Goal: Book appointment/travel/reservation

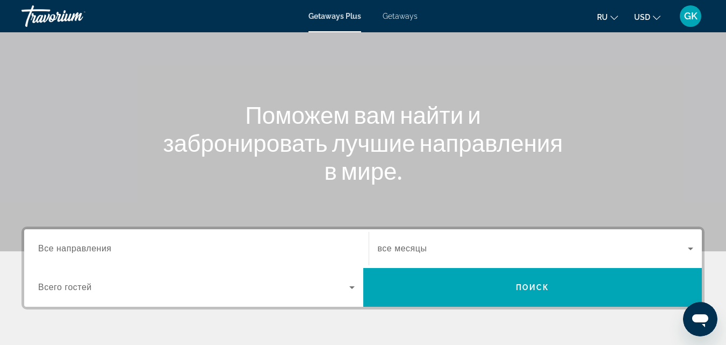
scroll to position [139, 0]
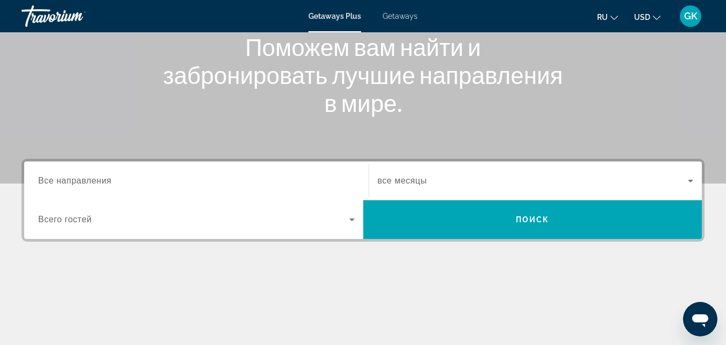
click at [115, 174] on div "Search widget" at bounding box center [196, 181] width 317 height 31
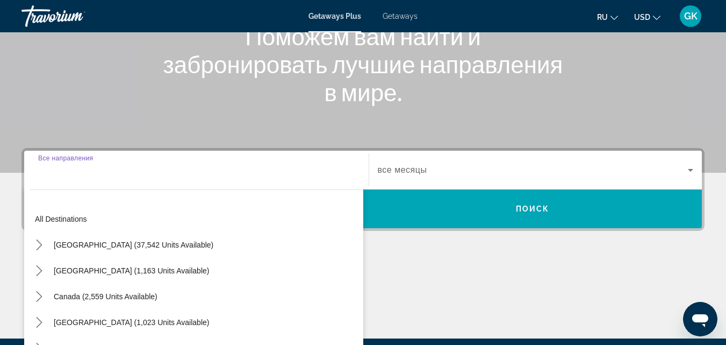
scroll to position [209, 0]
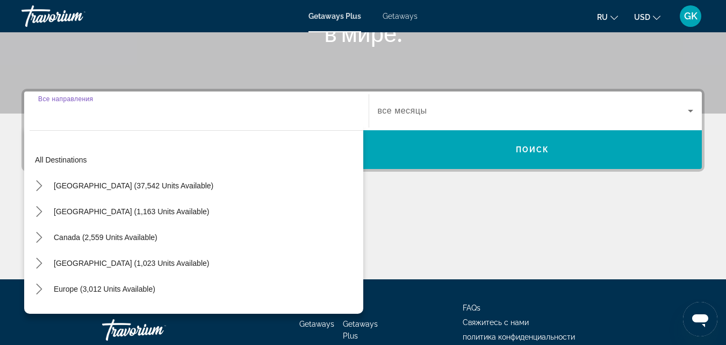
click at [398, 200] on div "Main content" at bounding box center [363, 238] width 683 height 81
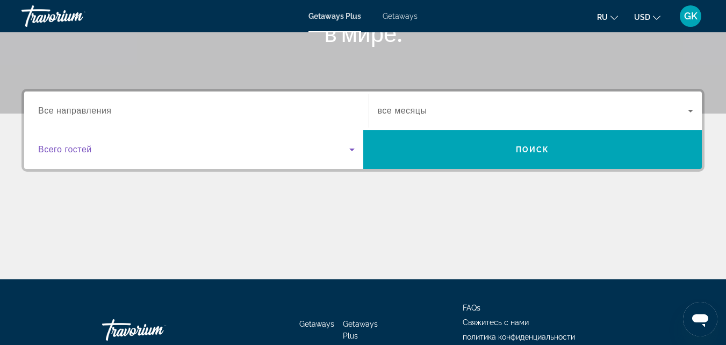
click at [353, 149] on icon "Search widget" at bounding box center [352, 149] width 5 height 3
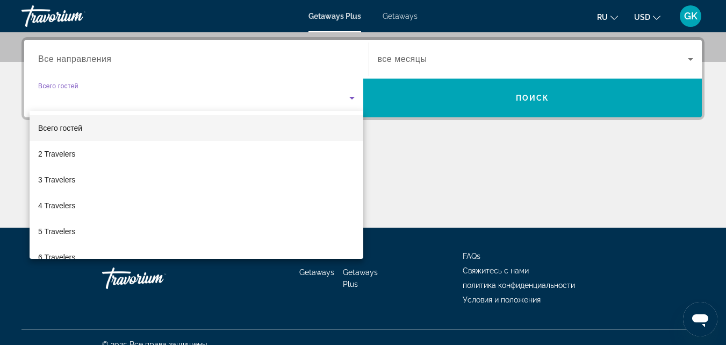
scroll to position [263, 0]
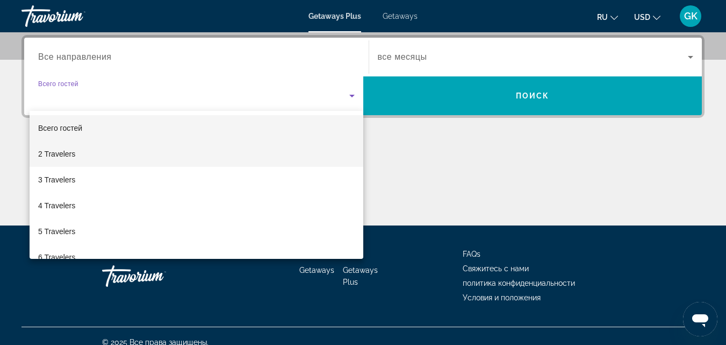
click at [80, 154] on mat-option "2 Travelers" at bounding box center [197, 154] width 334 height 26
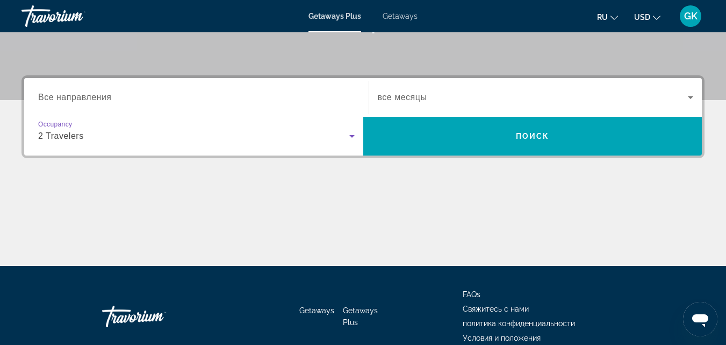
scroll to position [155, 0]
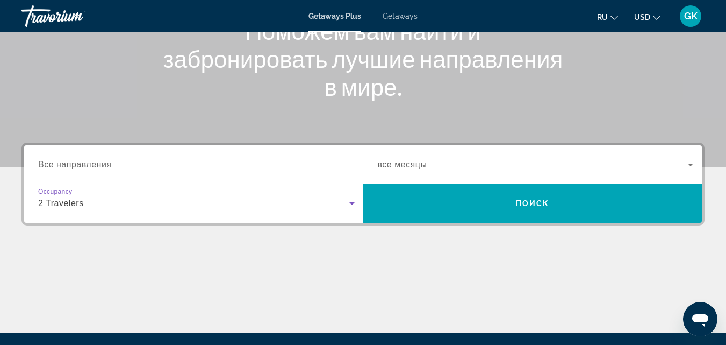
click at [688, 162] on icon "Search widget" at bounding box center [691, 164] width 13 height 13
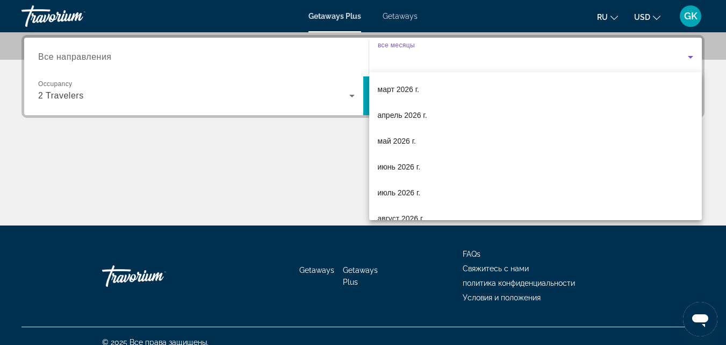
scroll to position [161, 0]
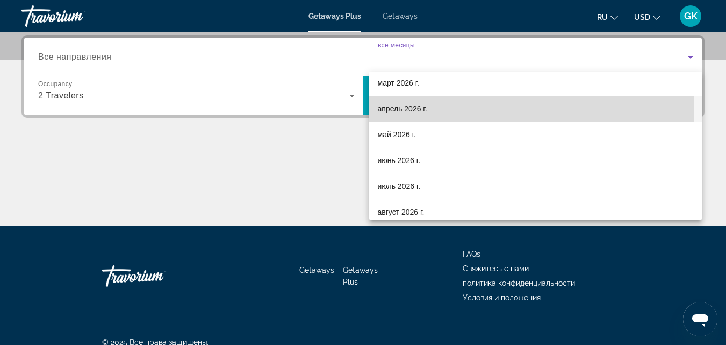
click at [412, 113] on span "апрель 2026 г." at bounding box center [402, 108] width 49 height 13
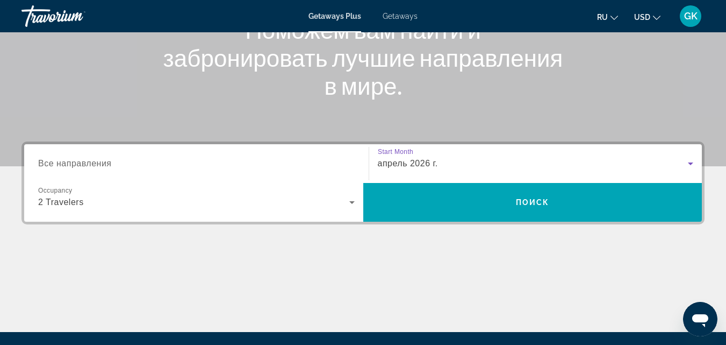
scroll to position [155, 0]
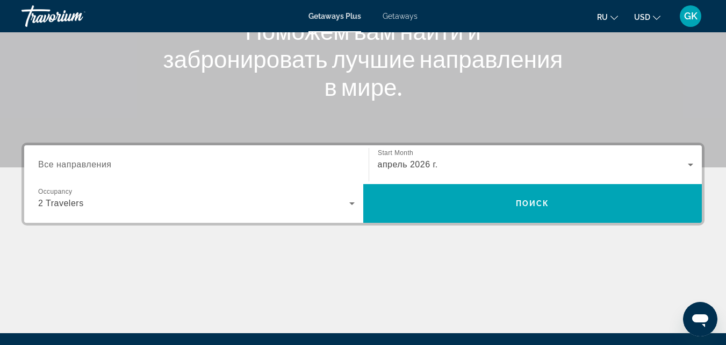
click at [106, 158] on div "Search widget" at bounding box center [196, 164] width 317 height 31
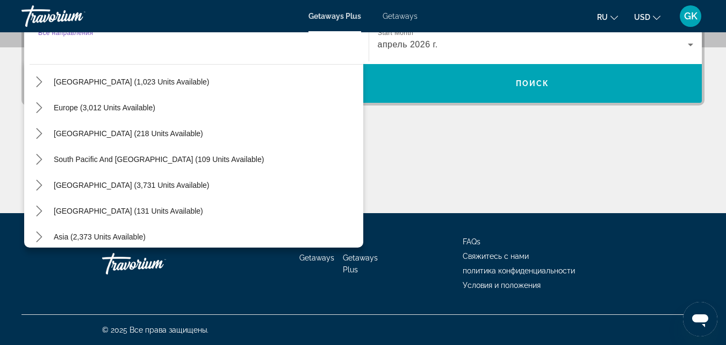
scroll to position [174, 0]
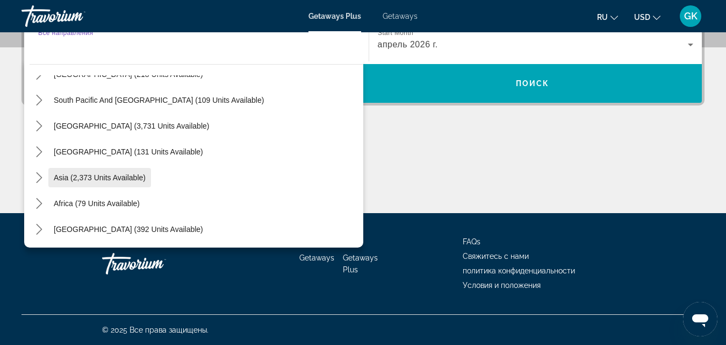
click at [130, 177] on span "Asia (2,373 units available)" at bounding box center [100, 177] width 92 height 9
type input "**********"
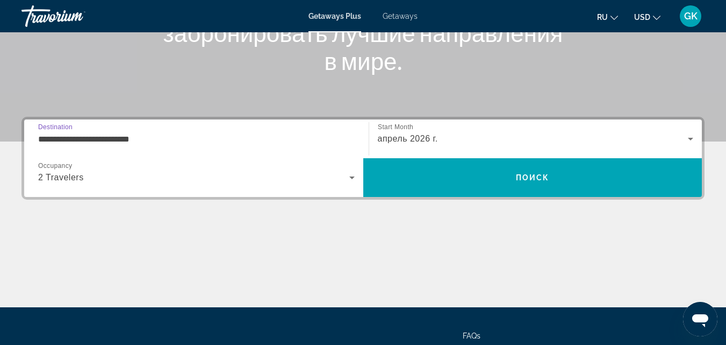
scroll to position [155, 0]
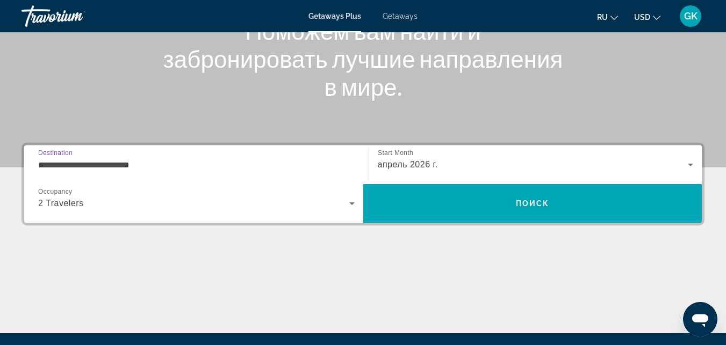
click at [386, 15] on span "Getaways" at bounding box center [400, 16] width 35 height 9
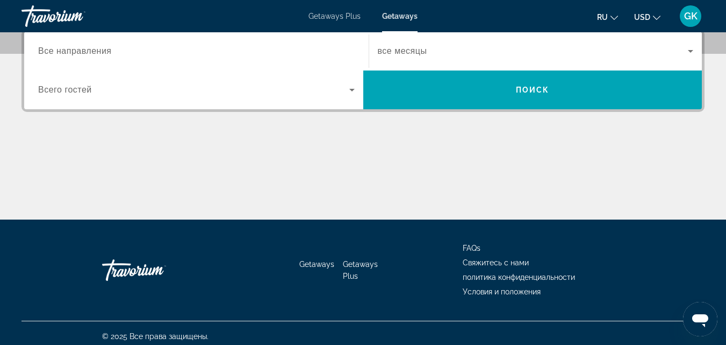
click at [174, 88] on span "Search widget" at bounding box center [193, 89] width 311 height 13
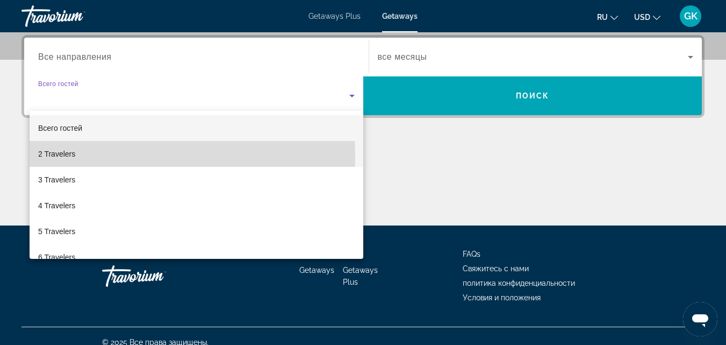
click at [89, 155] on mat-option "2 Travelers" at bounding box center [197, 154] width 334 height 26
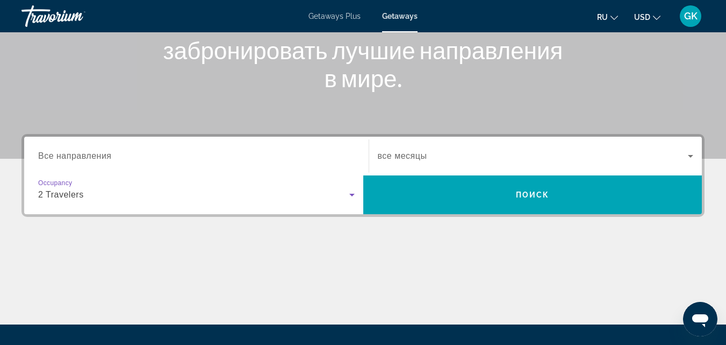
scroll to position [155, 0]
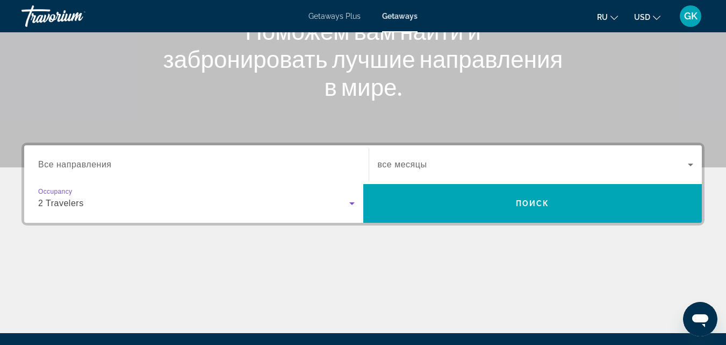
click at [685, 160] on icon "Search widget" at bounding box center [691, 164] width 13 height 13
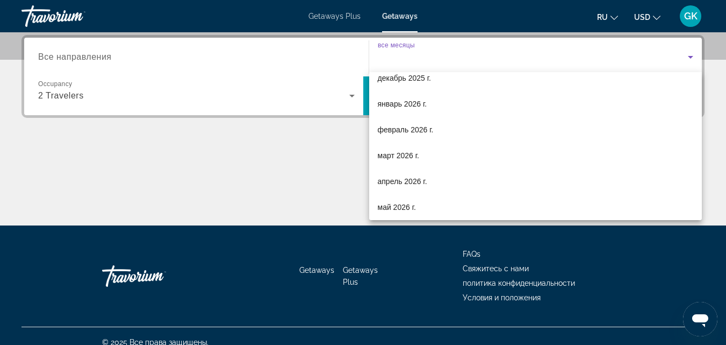
scroll to position [108, 0]
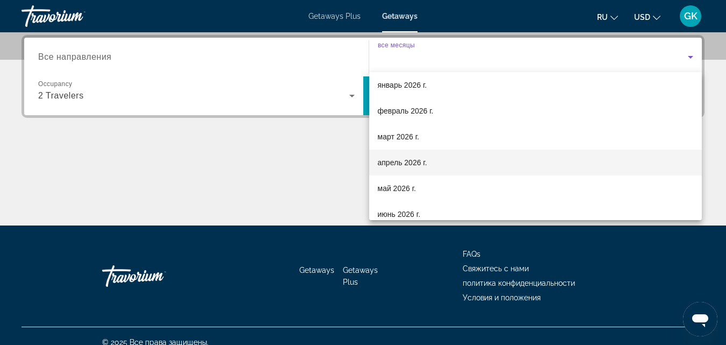
click at [423, 161] on span "апрель 2026 г." at bounding box center [402, 162] width 49 height 13
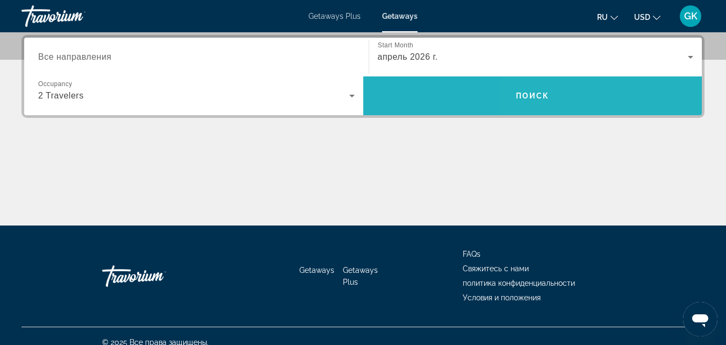
click at [650, 97] on span "Search" at bounding box center [533, 96] width 339 height 26
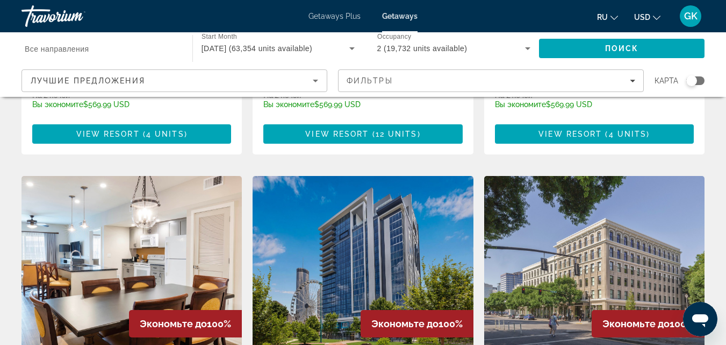
scroll to position [376, 0]
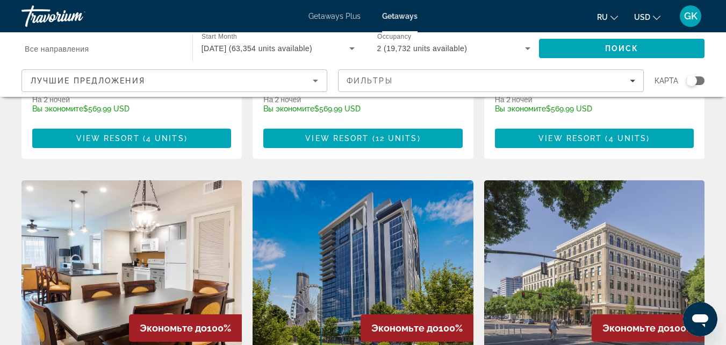
click at [617, 17] on icon "Change language" at bounding box center [615, 18] width 8 height 8
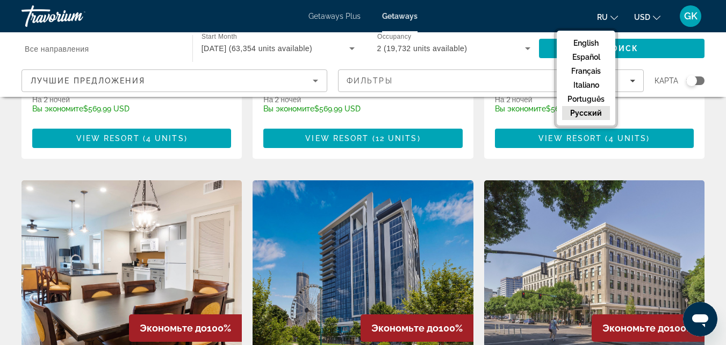
click at [597, 116] on button "русский" at bounding box center [586, 113] width 48 height 14
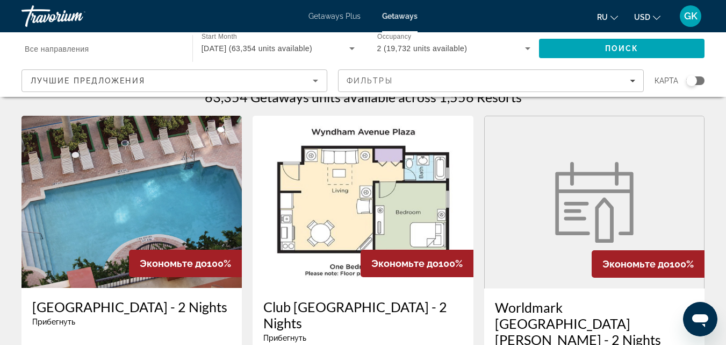
scroll to position [0, 0]
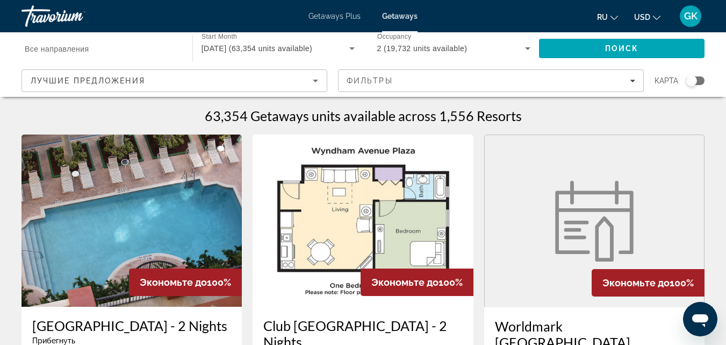
click at [316, 77] on icon "Sort by" at bounding box center [315, 80] width 13 height 13
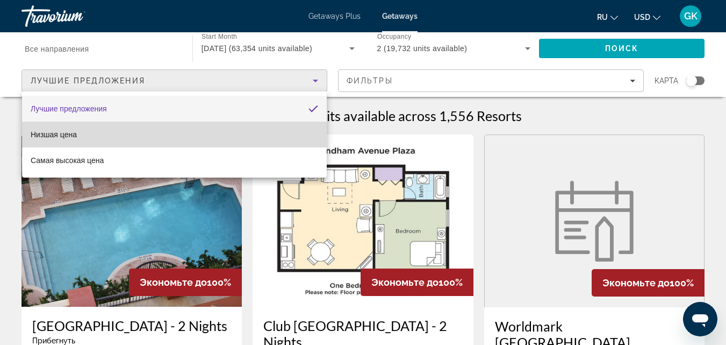
click at [116, 133] on mat-option "Низшая цена" at bounding box center [174, 135] width 305 height 26
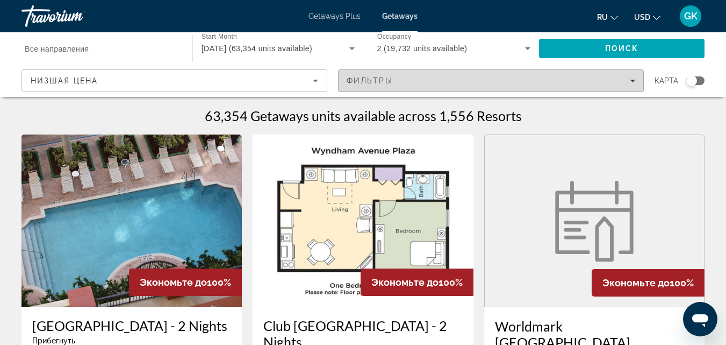
click at [626, 81] on div "Фильтры" at bounding box center [491, 80] width 289 height 9
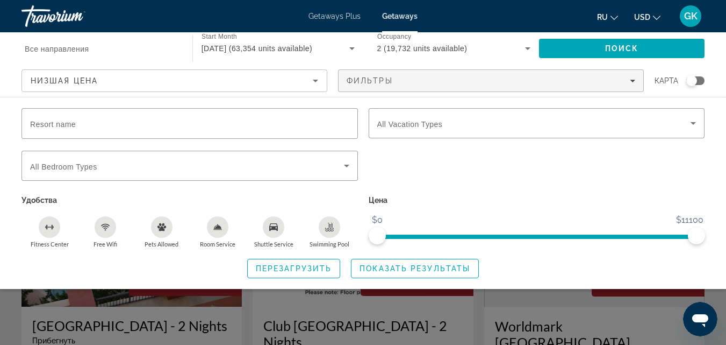
click at [407, 159] on div "Search widget" at bounding box center [537, 172] width 347 height 42
drag, startPoint x: 393, startPoint y: 175, endPoint x: 408, endPoint y: 177, distance: 14.6
click at [397, 176] on div "Search widget" at bounding box center [537, 172] width 347 height 42
drag, startPoint x: 445, startPoint y: 170, endPoint x: 441, endPoint y: 144, distance: 26.0
click at [445, 169] on div "Search widget" at bounding box center [537, 172] width 347 height 42
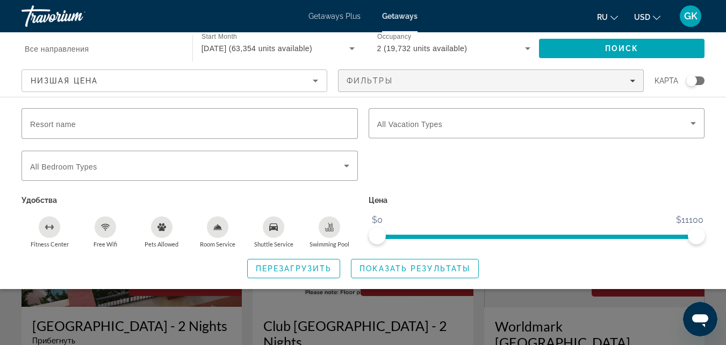
click at [662, 169] on div "Search widget" at bounding box center [537, 172] width 347 height 42
click at [696, 79] on div "Search widget" at bounding box center [692, 80] width 11 height 11
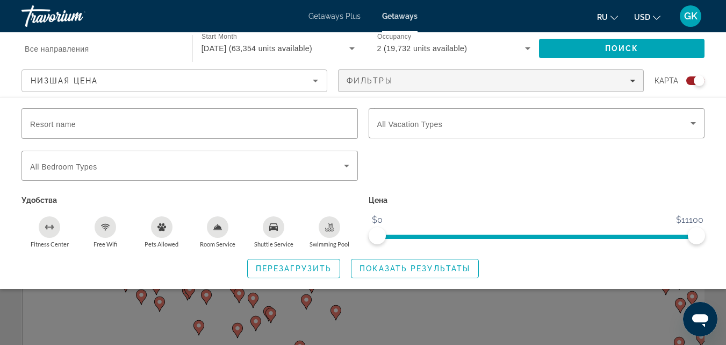
click at [699, 79] on div "Search widget" at bounding box center [699, 80] width 11 height 11
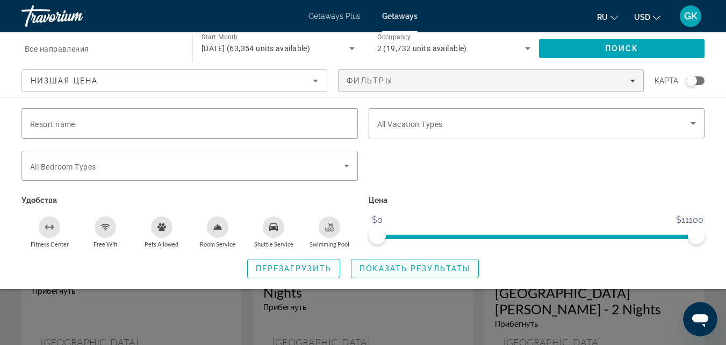
scroll to position [108, 0]
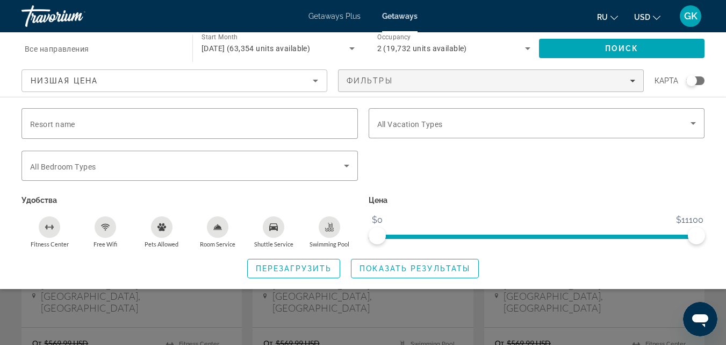
drag, startPoint x: 515, startPoint y: 262, endPoint x: 504, endPoint y: 261, distance: 10.8
click at [516, 262] on div "Перезагрузить Показать результаты" at bounding box center [363, 268] width 683 height 19
click at [435, 269] on span "Показать результаты" at bounding box center [415, 268] width 111 height 9
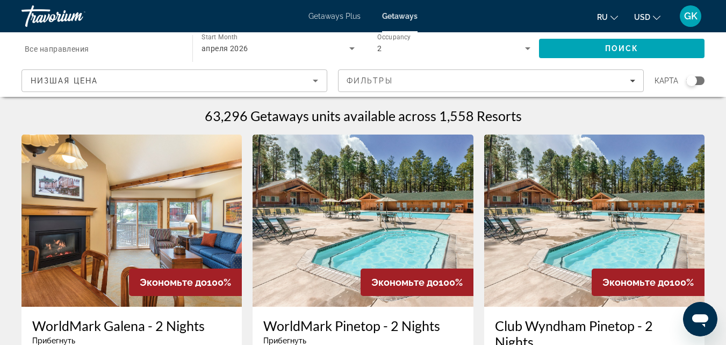
click at [93, 52] on input "Destination Все направления" at bounding box center [102, 48] width 154 height 13
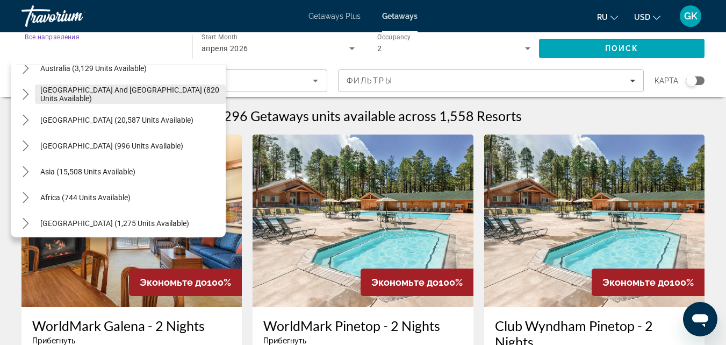
scroll to position [174, 0]
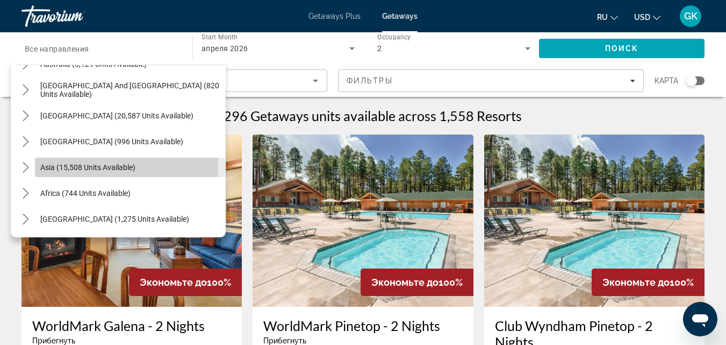
click at [96, 164] on span "Asia (15,508 units available)" at bounding box center [87, 167] width 95 height 9
type input "**********"
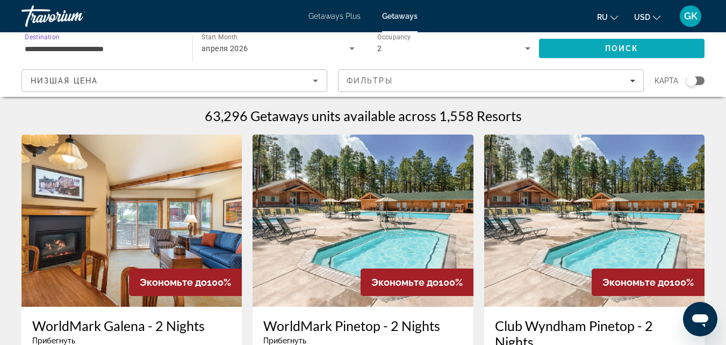
click at [611, 53] on span "Search" at bounding box center [622, 48] width 166 height 26
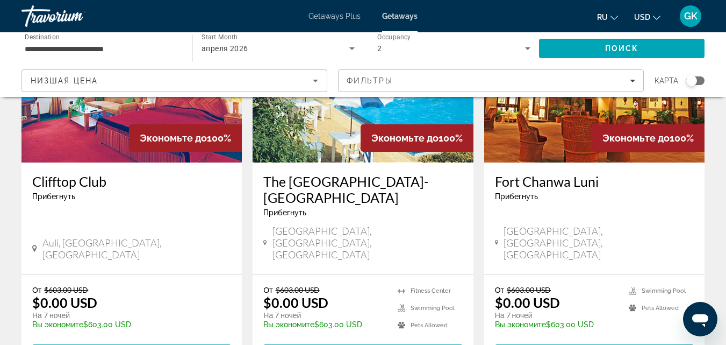
scroll to position [1344, 0]
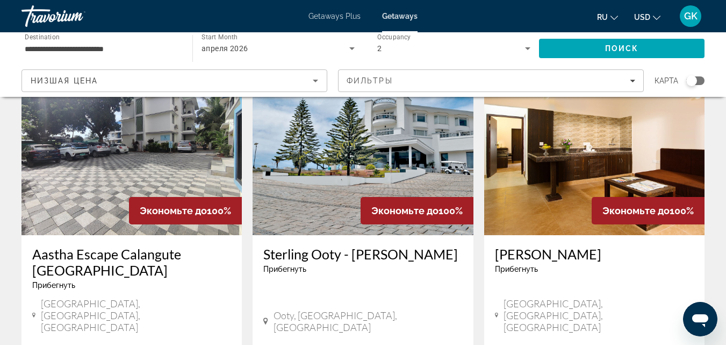
scroll to position [484, 0]
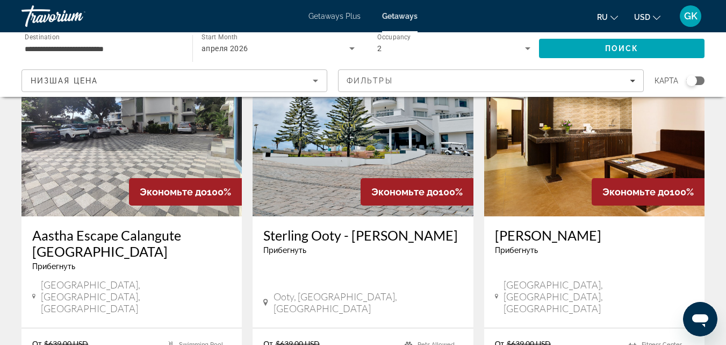
click at [531, 47] on icon "Search widget" at bounding box center [528, 48] width 13 height 13
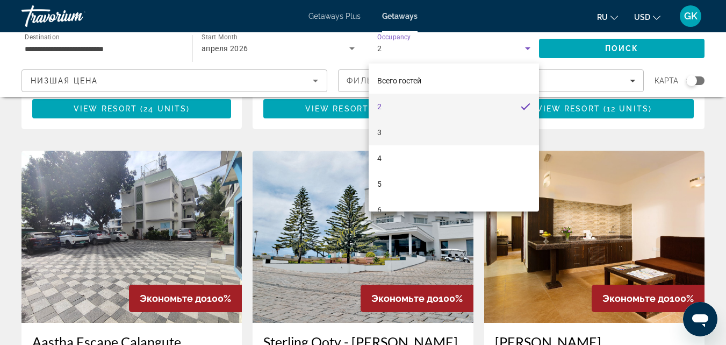
scroll to position [376, 0]
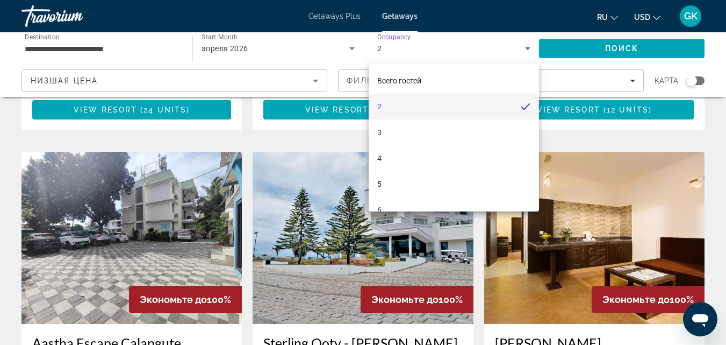
click at [382, 108] on mat-option "2" at bounding box center [454, 107] width 171 height 26
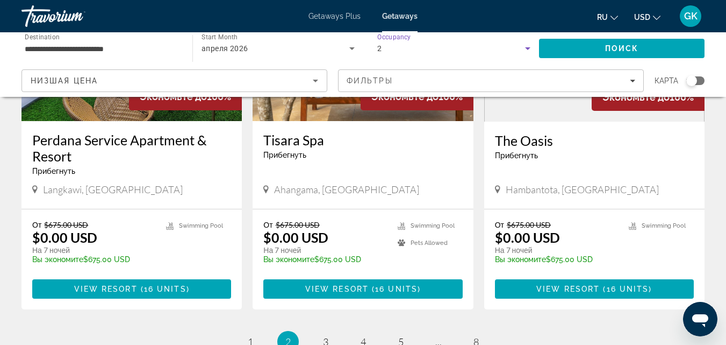
scroll to position [1452, 0]
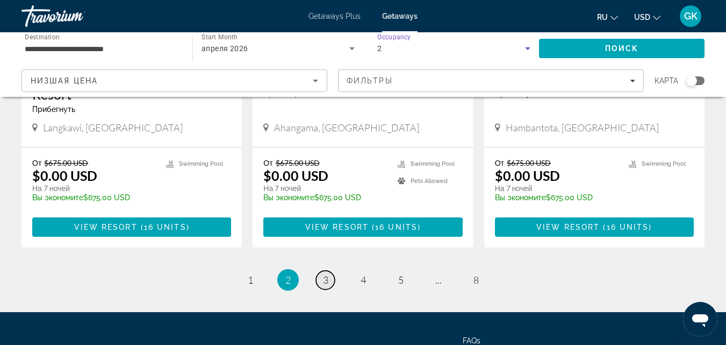
click at [326, 274] on span "3" at bounding box center [325, 280] width 5 height 12
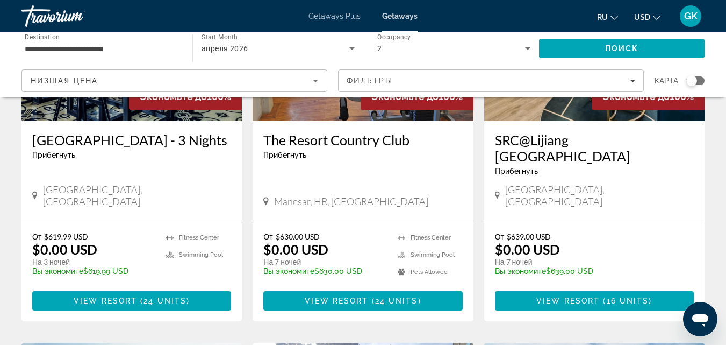
scroll to position [185, 0]
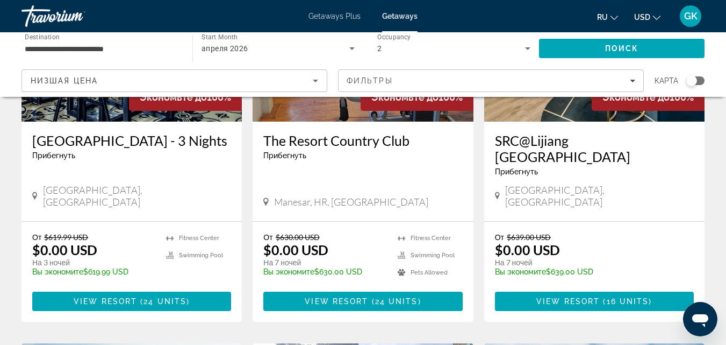
click at [331, 17] on span "Getaways Plus" at bounding box center [335, 16] width 52 height 9
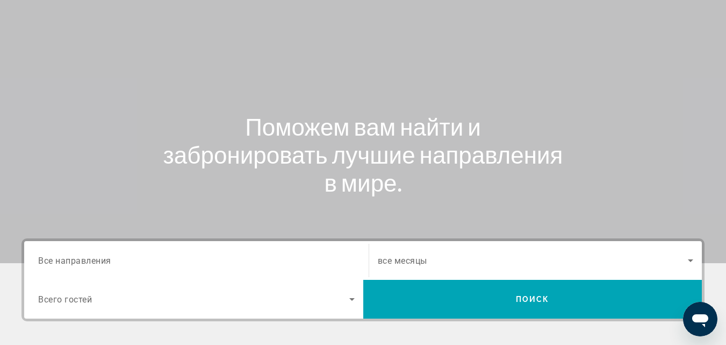
scroll to position [215, 0]
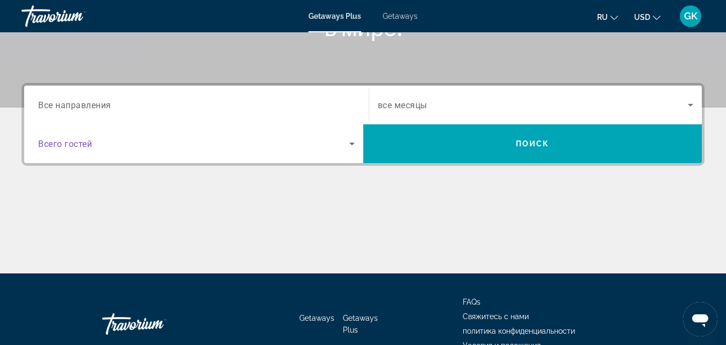
click at [117, 139] on span "Search widget" at bounding box center [193, 143] width 311 height 13
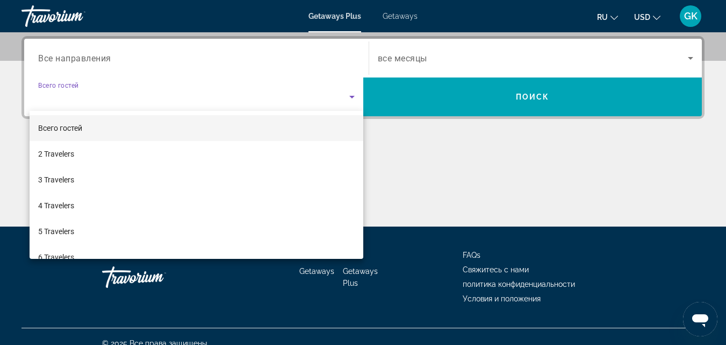
scroll to position [263, 0]
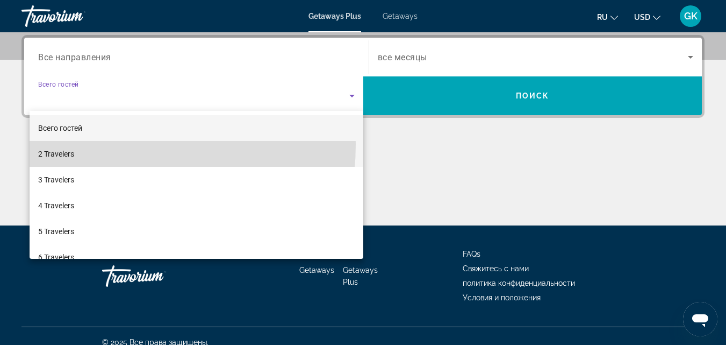
click at [81, 144] on mat-option "2 Travelers" at bounding box center [197, 154] width 334 height 26
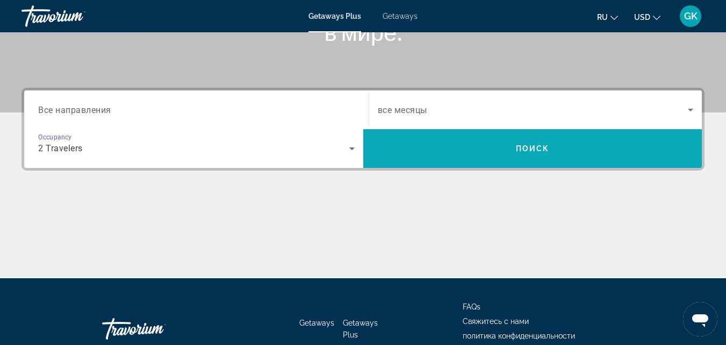
scroll to position [155, 0]
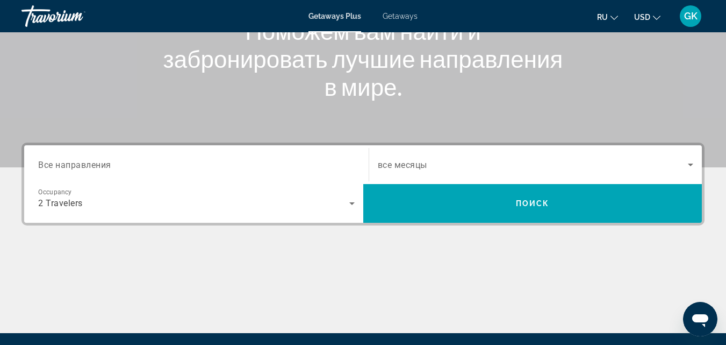
click at [111, 166] on span "Все направления" at bounding box center [74, 164] width 73 height 10
click at [111, 166] on input "Destination Все направления" at bounding box center [196, 165] width 317 height 13
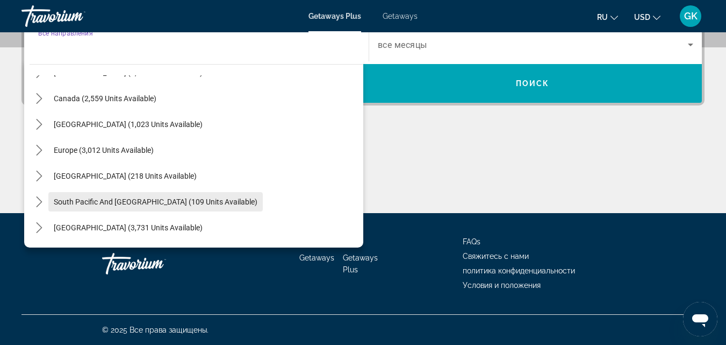
scroll to position [54, 0]
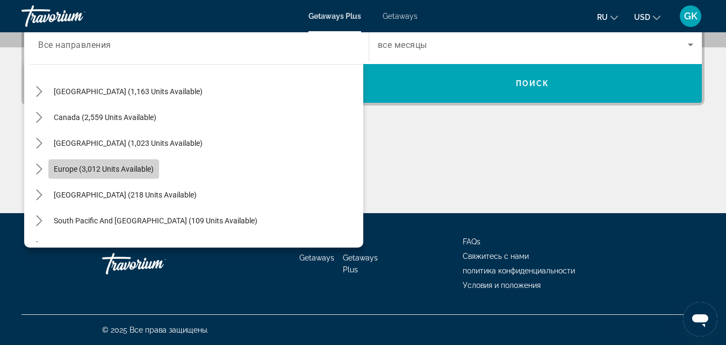
click at [141, 168] on span "Europe (3,012 units available)" at bounding box center [104, 169] width 100 height 9
type input "**********"
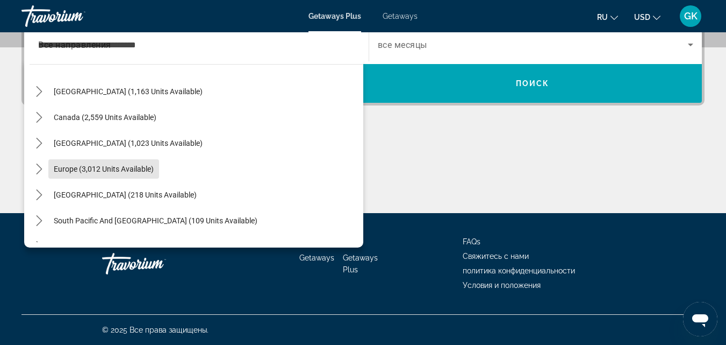
scroll to position [263, 0]
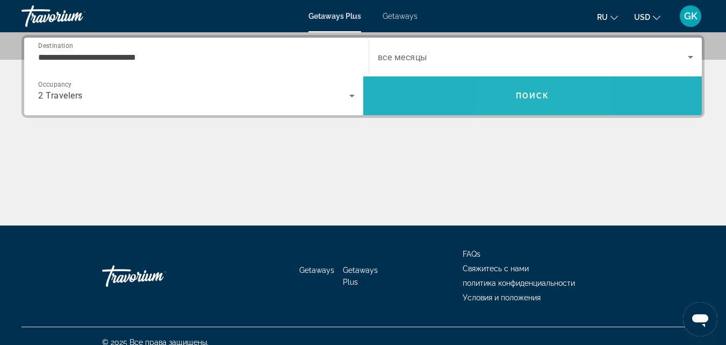
click at [521, 99] on span "Поиск" at bounding box center [533, 95] width 34 height 9
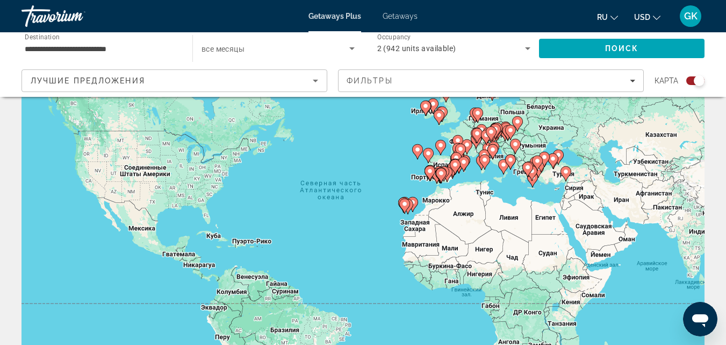
scroll to position [108, 0]
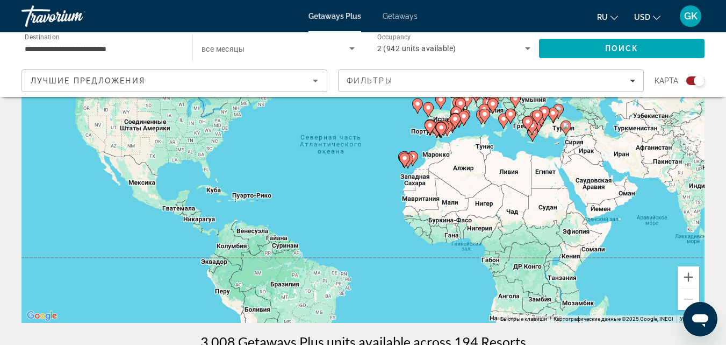
click at [567, 133] on icon "Main content" at bounding box center [566, 128] width 10 height 14
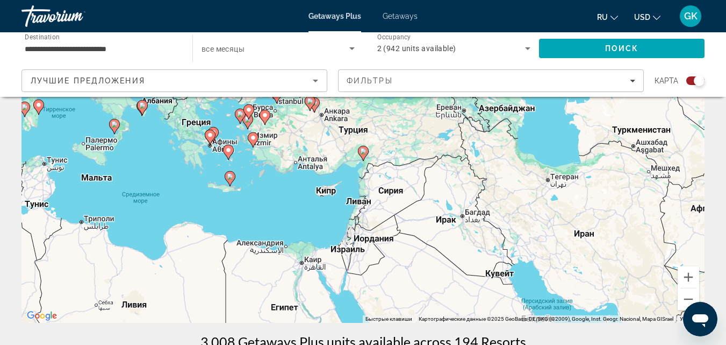
click at [322, 159] on div "Чтобы активировать перетаскивание с помощью клавиатуры, нажмите Alt + Ввод. Пос…" at bounding box center [363, 161] width 683 height 323
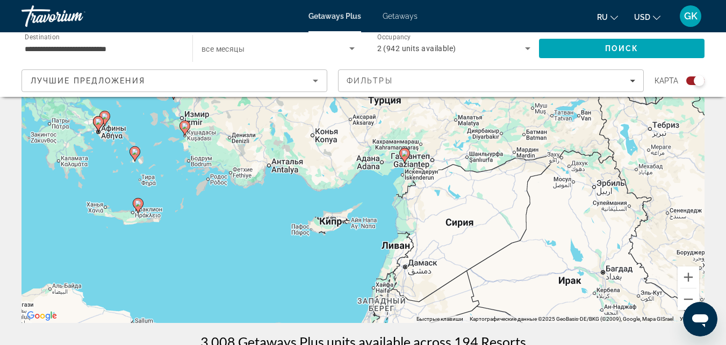
click at [320, 179] on div "Чтобы активировать перетаскивание с помощью клавиатуры, нажмите Alt + Ввод. Пос…" at bounding box center [363, 161] width 683 height 323
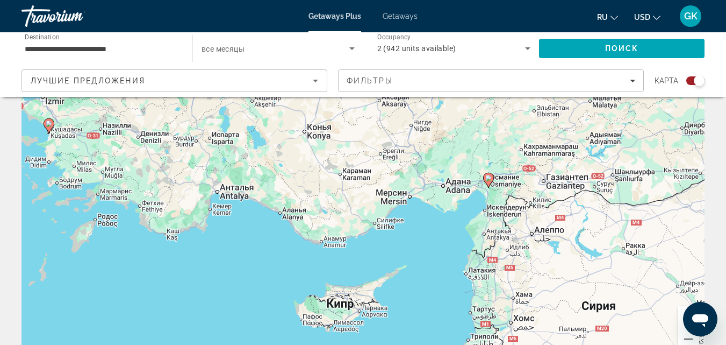
scroll to position [54, 0]
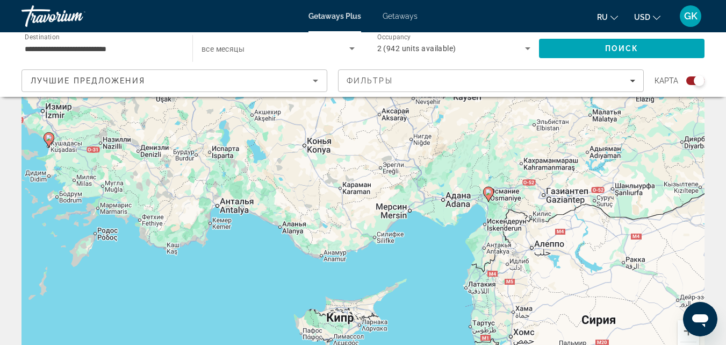
click at [243, 205] on div "Чтобы активировать перетаскивание с помощью клавиатуры, нажмите Alt + Ввод. Пос…" at bounding box center [363, 215] width 683 height 323
click at [226, 205] on div "Чтобы активировать перетаскивание с помощью клавиатуры, нажмите Alt + Ввод. Пос…" at bounding box center [363, 215] width 683 height 323
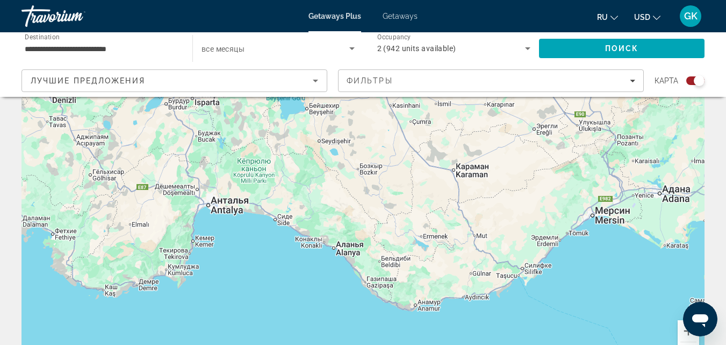
click at [203, 246] on div "Чтобы активировать перетаскивание с помощью клавиатуры, нажмите Alt + Ввод. Пос…" at bounding box center [363, 215] width 683 height 323
click at [233, 210] on div "Чтобы активировать перетаскивание с помощью клавиатуры, нажмите Alt + Ввод. Пос…" at bounding box center [363, 215] width 683 height 323
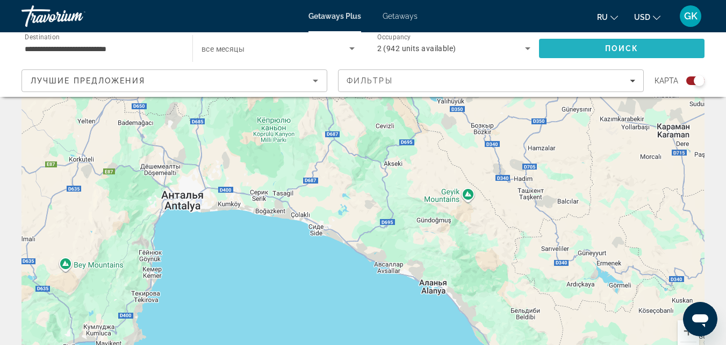
click at [644, 42] on span "Search" at bounding box center [622, 48] width 166 height 26
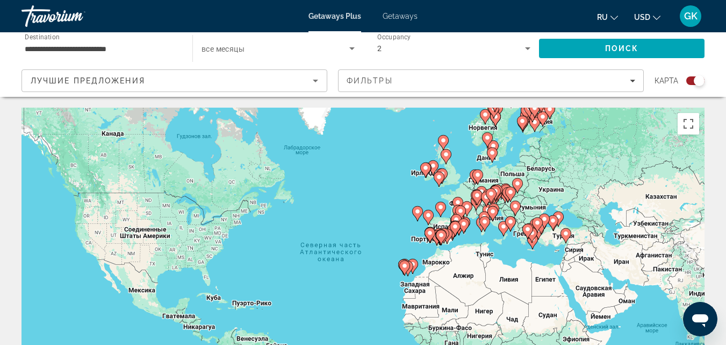
click at [697, 82] on div "Search widget" at bounding box center [699, 80] width 11 height 11
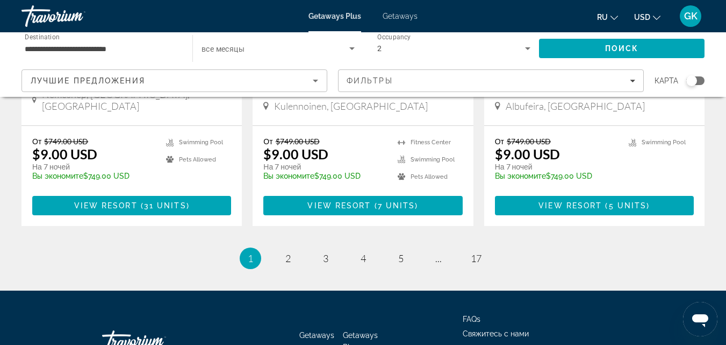
scroll to position [1459, 0]
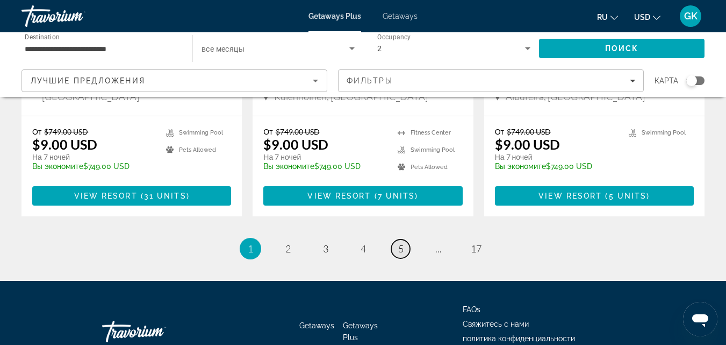
click at [403, 243] on span "5" at bounding box center [400, 249] width 5 height 12
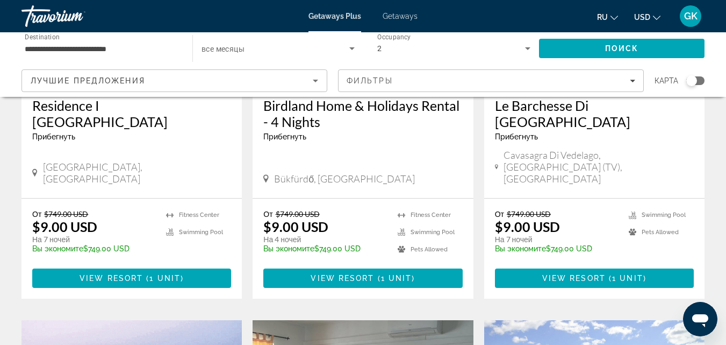
scroll to position [108, 0]
